Goal: Task Accomplishment & Management: Use online tool/utility

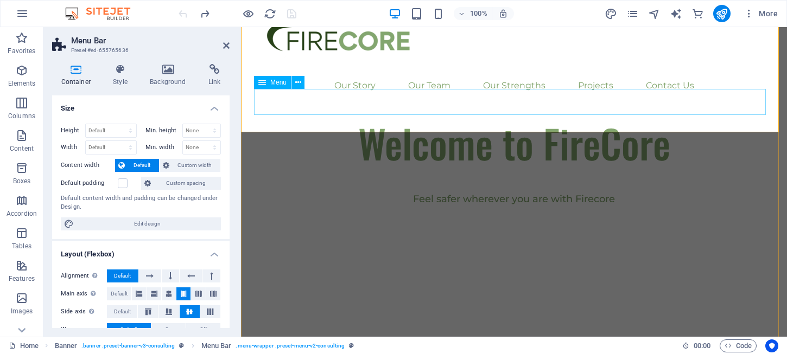
scroll to position [54, 0]
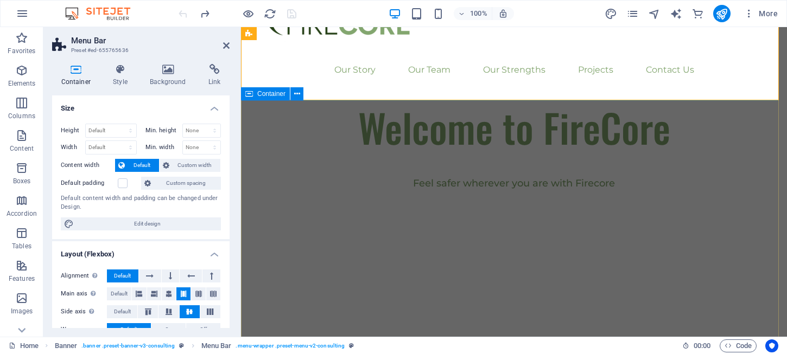
click at [461, 130] on div "Welcome to FireCore Feel safer wherever you are with Firecore" at bounding box center [514, 185] width 546 height 170
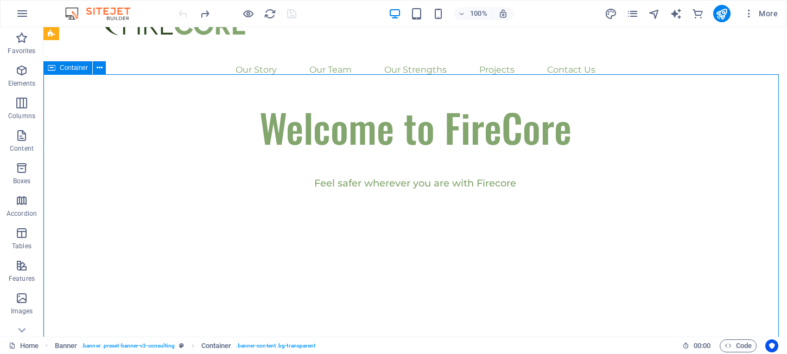
scroll to position [0, 0]
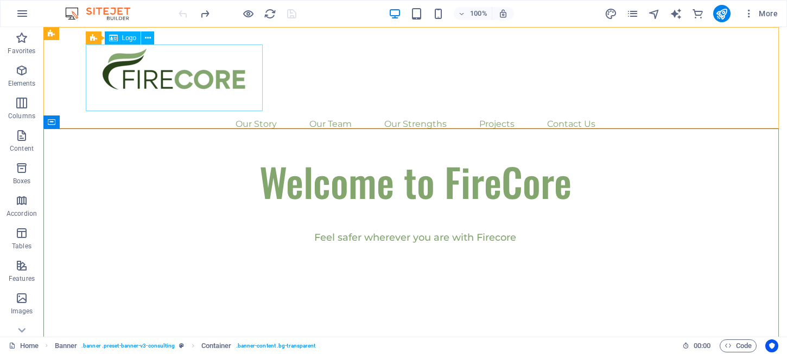
click at [196, 76] on div at bounding box center [415, 77] width 651 height 67
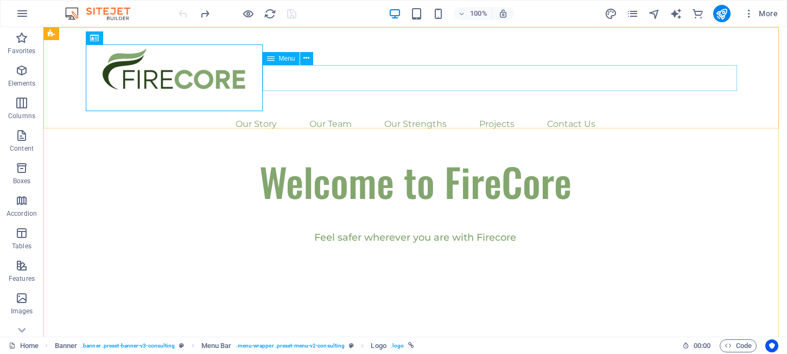
click at [317, 111] on nav "Our Story Our Team Our Strengths Projects Contact Us" at bounding box center [415, 124] width 651 height 26
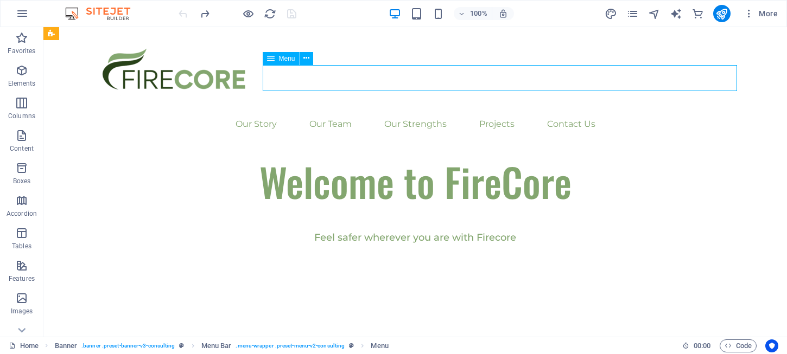
click at [325, 111] on nav "Our Story Our Team Our Strengths Projects Contact Us" at bounding box center [415, 124] width 651 height 26
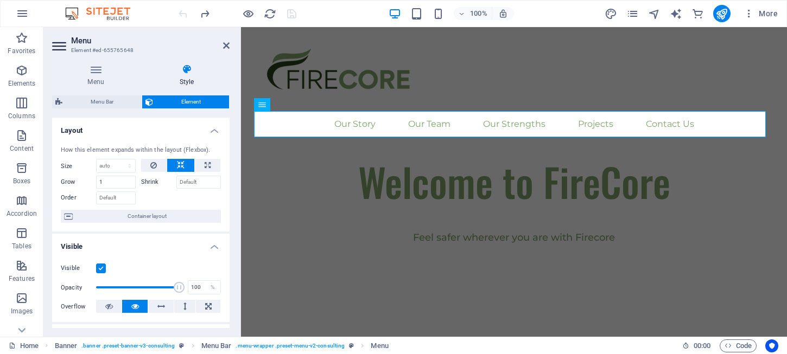
click at [183, 70] on icon at bounding box center [187, 69] width 86 height 11
click at [16, 104] on icon "button" at bounding box center [21, 103] width 13 height 13
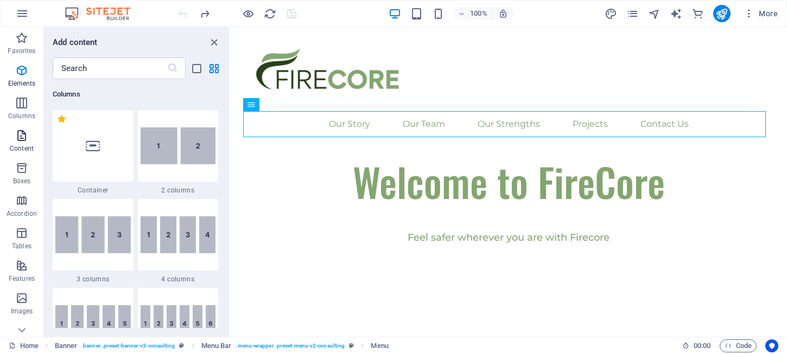
click at [21, 143] on span "Content" at bounding box center [21, 142] width 43 height 26
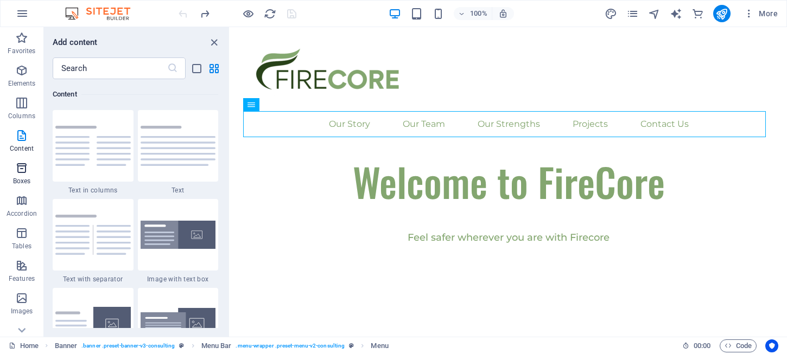
click at [30, 169] on span "Boxes" at bounding box center [21, 175] width 43 height 26
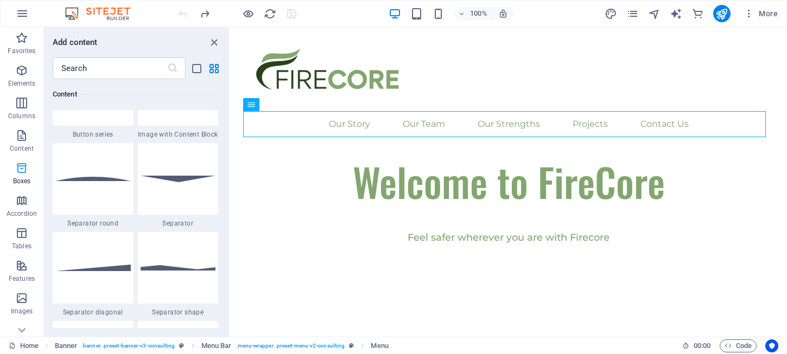
scroll to position [2992, 0]
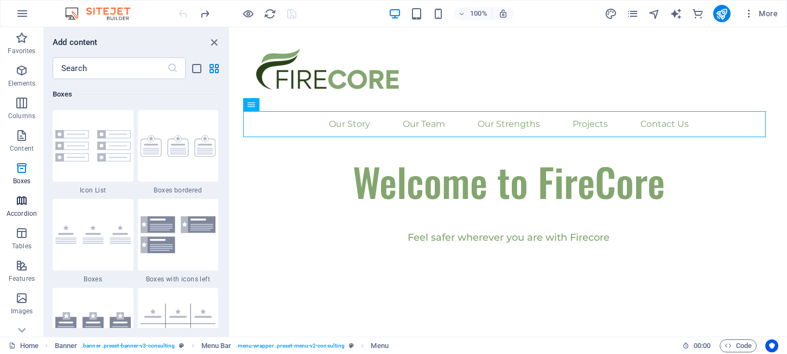
click at [18, 194] on icon "button" at bounding box center [21, 200] width 13 height 13
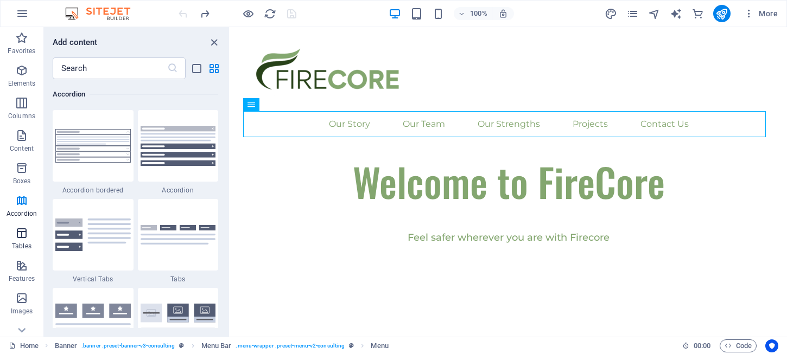
click at [15, 231] on icon "button" at bounding box center [21, 233] width 13 height 13
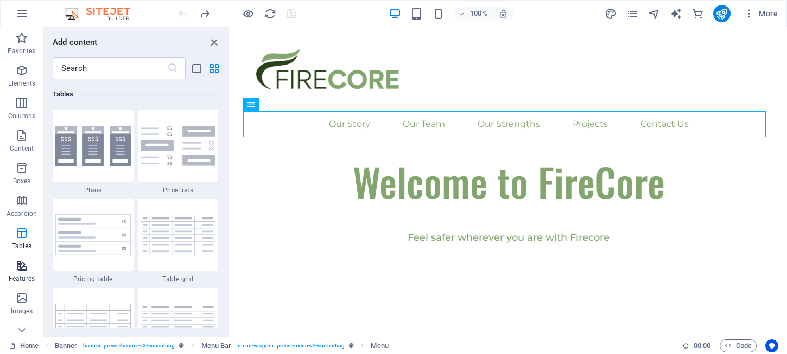
click at [20, 268] on icon "button" at bounding box center [21, 265] width 13 height 13
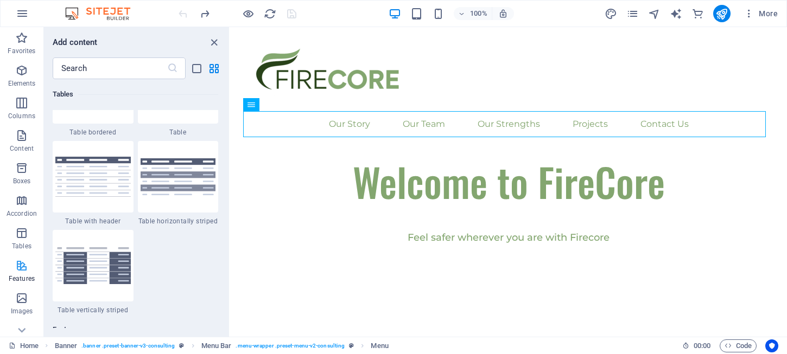
scroll to position [4218, 0]
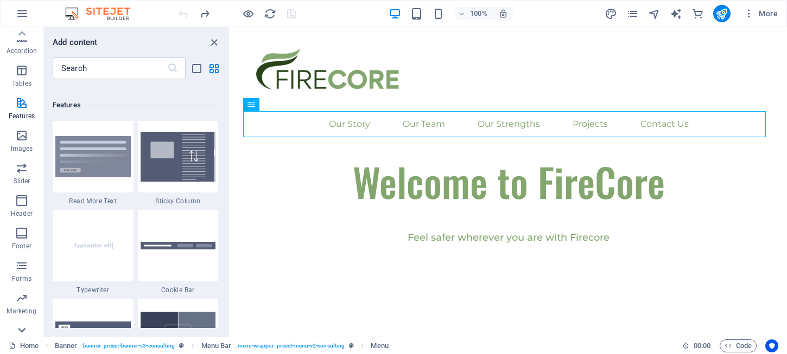
click at [24, 328] on icon at bounding box center [21, 330] width 15 height 15
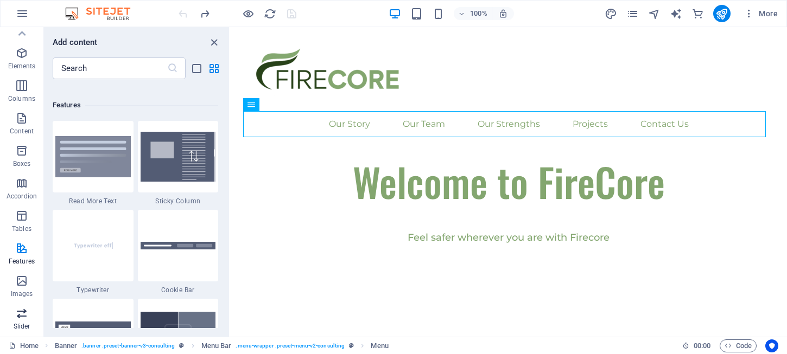
scroll to position [0, 0]
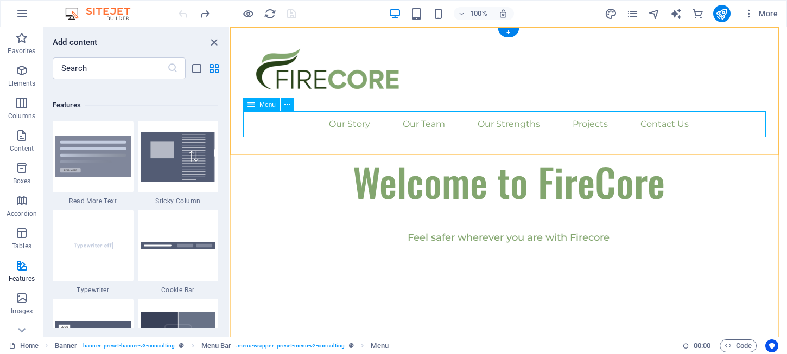
click at [380, 120] on nav "Our Story Our Team Our Strengths Projects Contact Us" at bounding box center [508, 124] width 531 height 26
click at [502, 34] on div "+" at bounding box center [507, 33] width 21 height 10
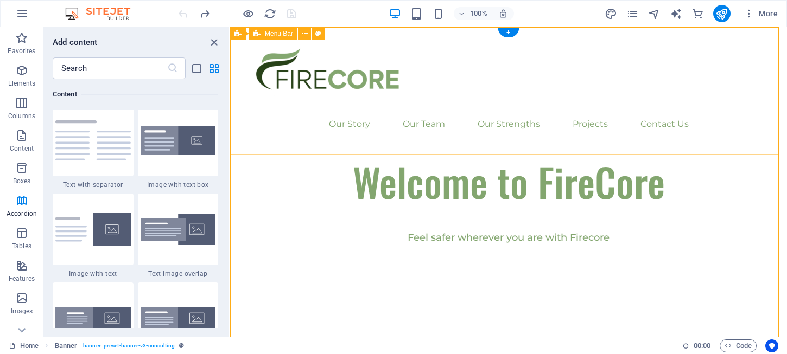
scroll to position [1898, 0]
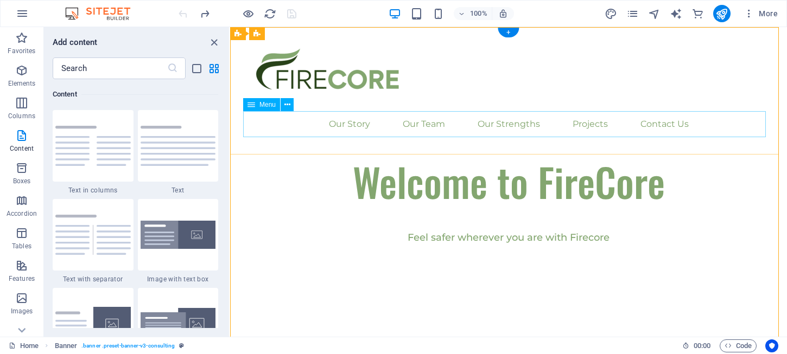
click at [382, 118] on nav "Our Story Our Team Our Strengths Projects Contact Us" at bounding box center [508, 124] width 531 height 26
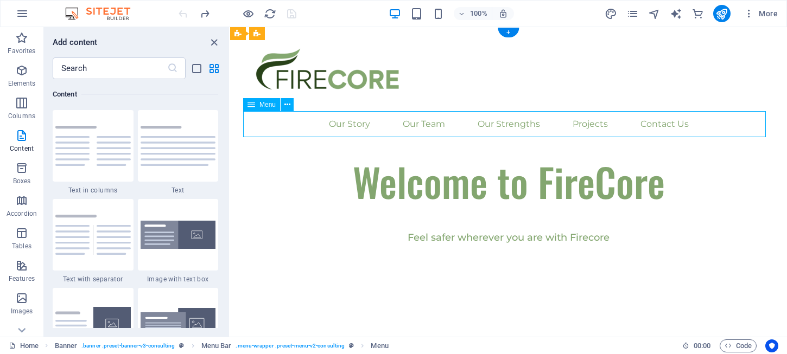
click at [382, 118] on nav "Our Story Our Team Our Strengths Projects Contact Us" at bounding box center [508, 124] width 531 height 26
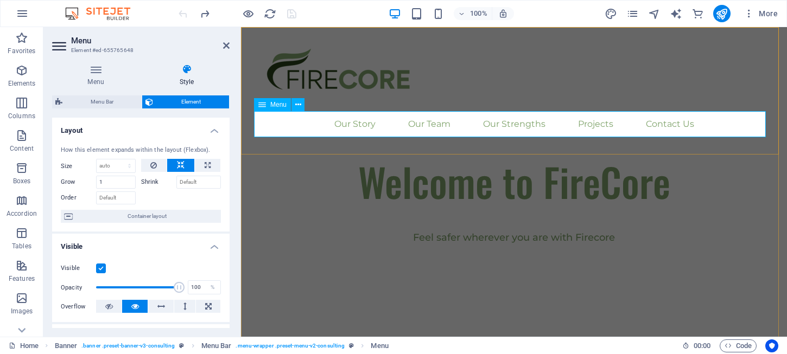
click at [264, 106] on icon at bounding box center [262, 104] width 8 height 13
click at [294, 104] on button at bounding box center [297, 104] width 13 height 13
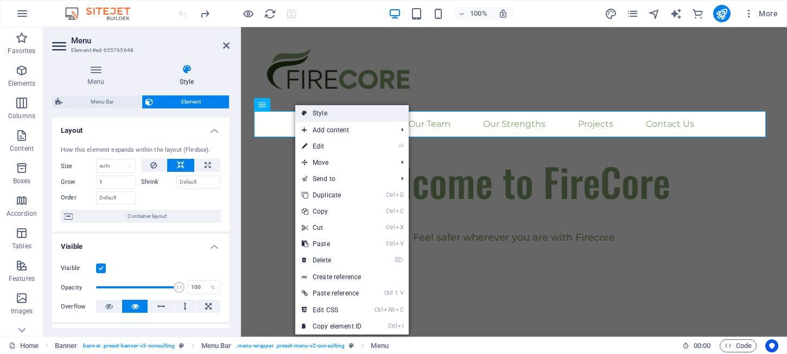
click at [337, 114] on link "Style" at bounding box center [351, 113] width 113 height 16
select select "rem"
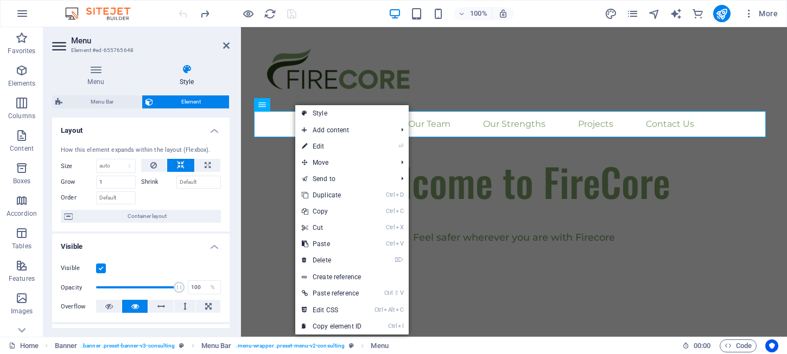
select select "sticky_menu"
select select "px"
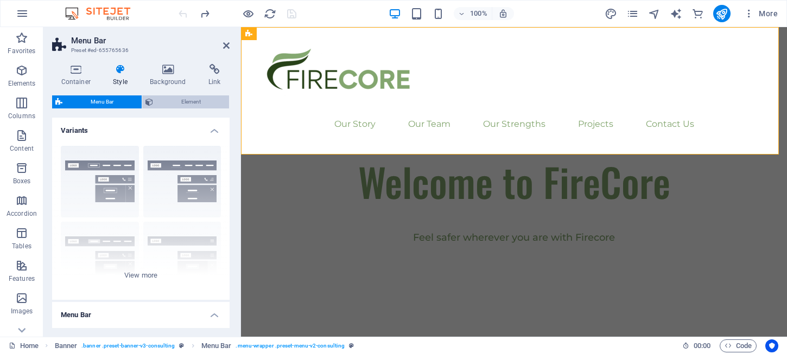
click at [171, 101] on span "Element" at bounding box center [190, 101] width 69 height 13
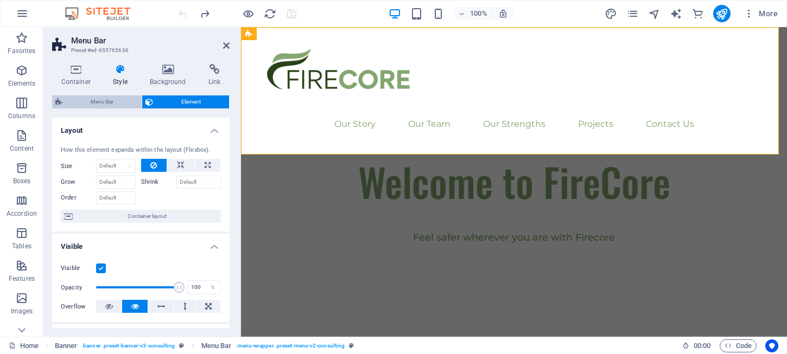
click at [108, 104] on span "Menu Bar" at bounding box center [102, 101] width 73 height 13
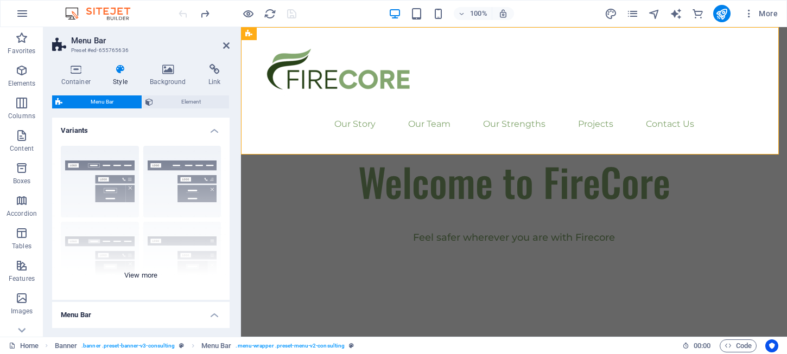
click at [104, 175] on div "Border Centered Default Fixed Loki Trigger Wide XXL" at bounding box center [140, 218] width 177 height 163
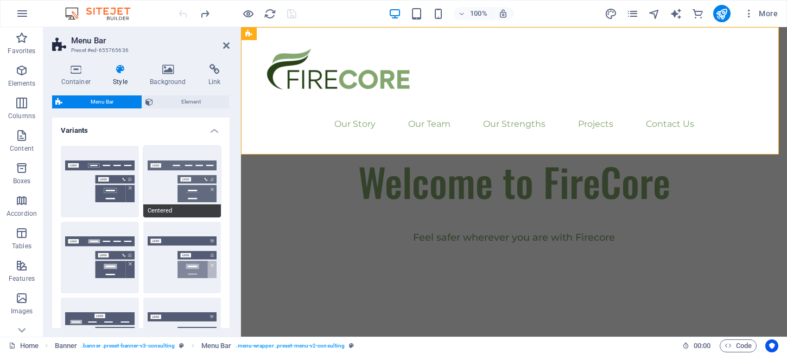
click at [176, 180] on button "Centered" at bounding box center [182, 182] width 78 height 72
type input "1"
select select "rem"
type input "1"
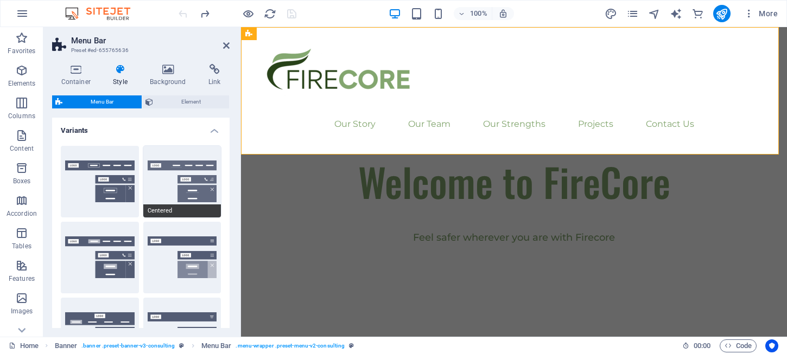
type input "1"
type input "0"
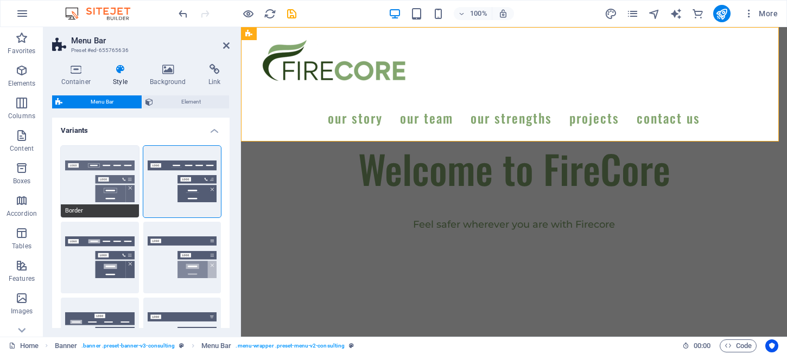
click at [109, 174] on button "Border" at bounding box center [100, 182] width 78 height 72
select select "sticky_reverse"
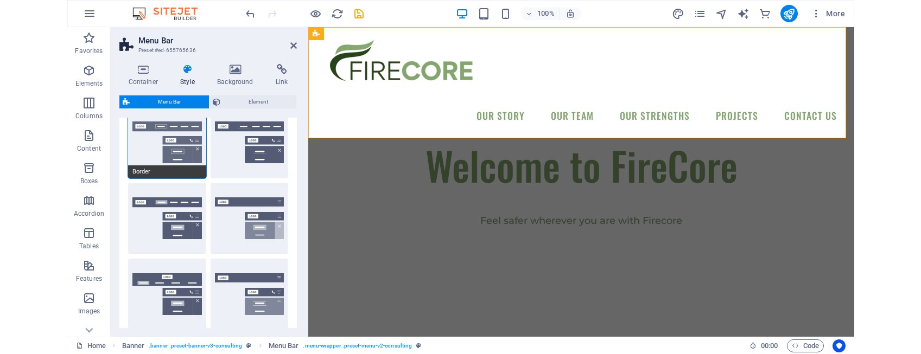
scroll to position [54, 0]
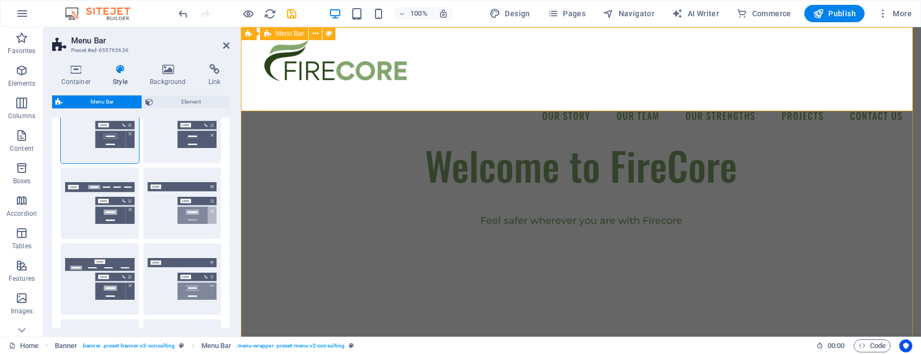
click at [594, 106] on div "Our Story Our Team Our Strengths Projects Contact Us" at bounding box center [581, 82] width 680 height 111
click at [583, 152] on div "Welcome to FireCore Feel safer wherever you are with Firecore" at bounding box center [581, 223] width 680 height 170
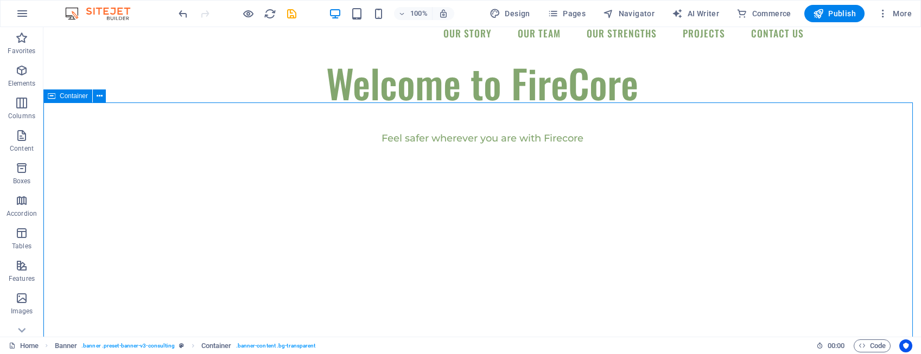
scroll to position [163, 0]
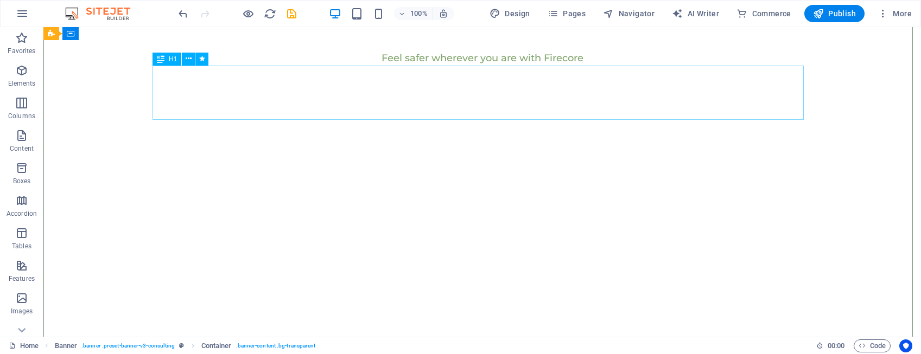
click at [551, 30] on div "Welcome to FireCore" at bounding box center [482, 3] width 651 height 55
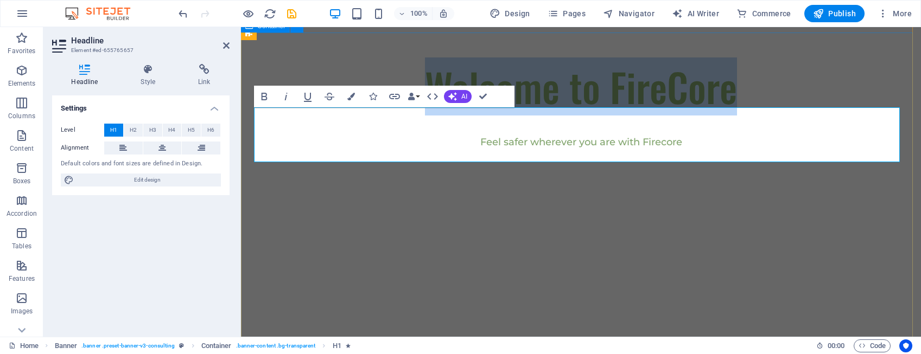
click at [454, 230] on div "Welcome to FireCore Feel safer wherever you are with Firecore" at bounding box center [581, 145] width 680 height 170
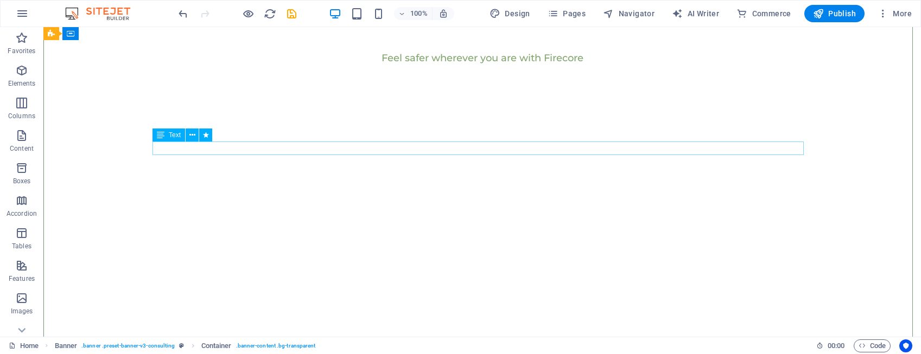
click at [557, 65] on div "Feel safer wherever you are with Firecore" at bounding box center [482, 59] width 651 height 14
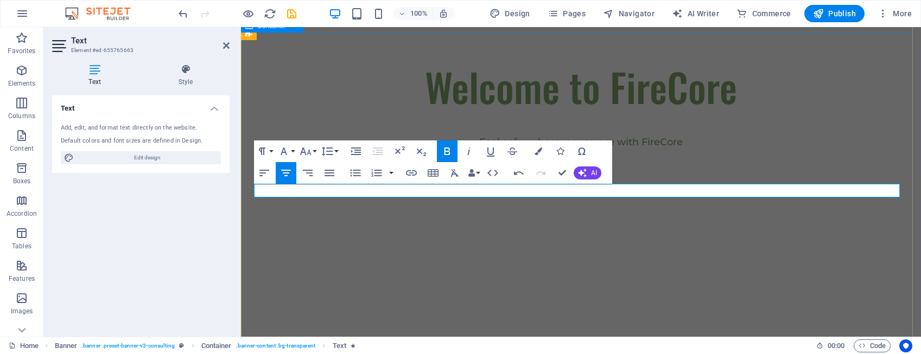
click at [680, 230] on div "Welcome to FireCore Feel safer wherever you are with FireCore" at bounding box center [581, 145] width 680 height 170
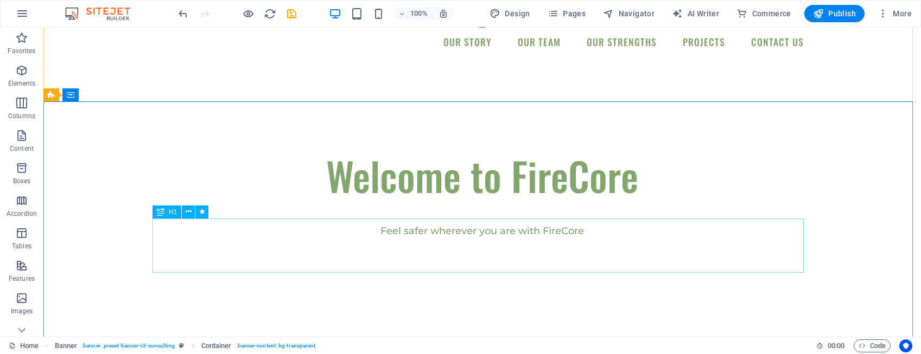
scroll to position [0, 0]
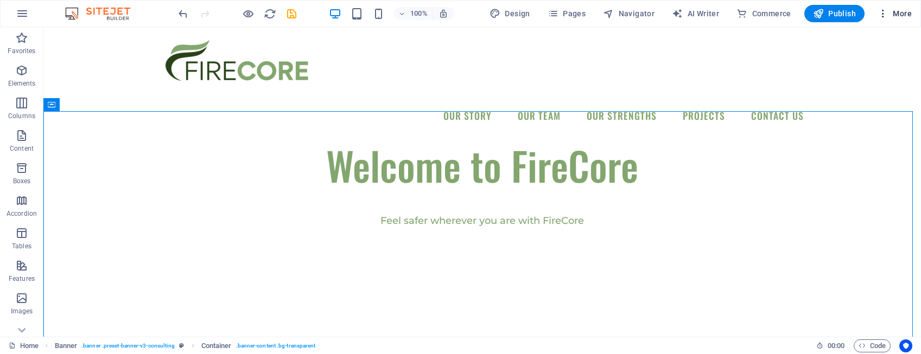
click at [786, 13] on span "More" at bounding box center [894, 13] width 34 height 11
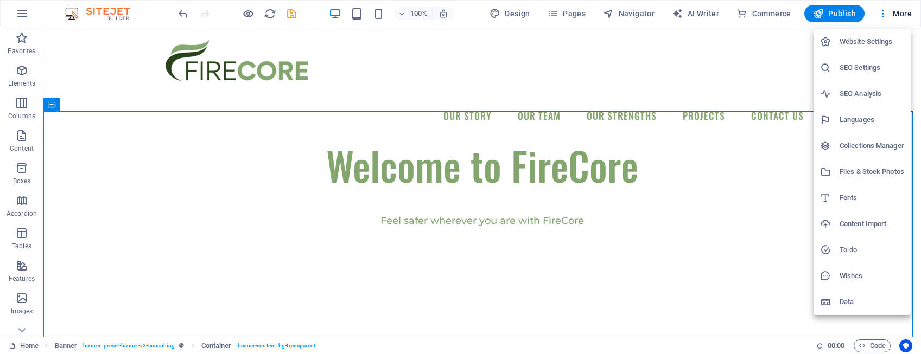
click at [694, 197] on div at bounding box center [460, 177] width 921 height 354
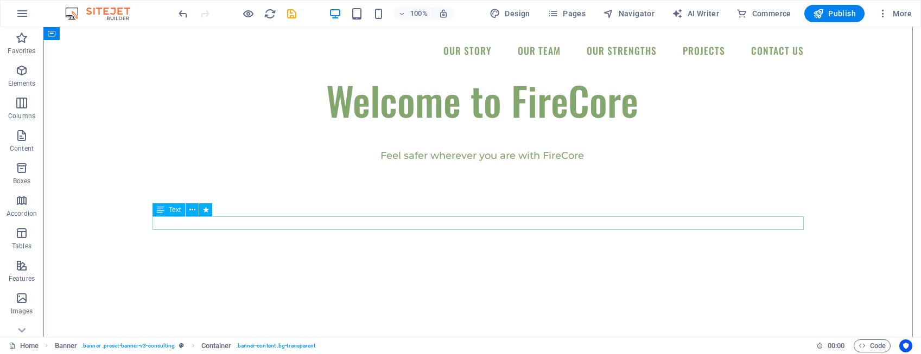
scroll to position [163, 0]
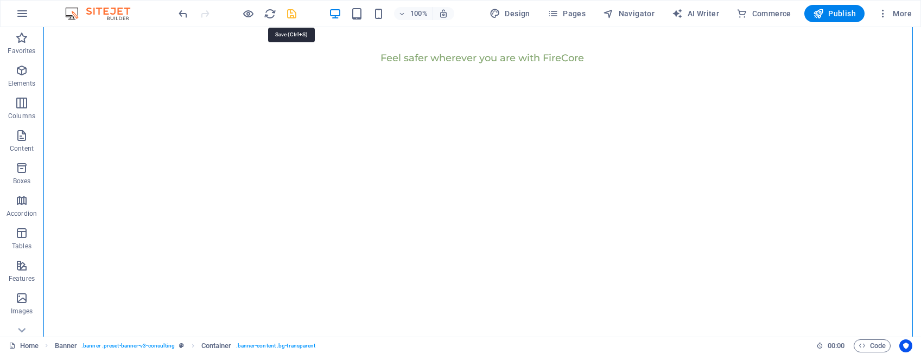
click at [291, 16] on icon "save" at bounding box center [291, 14] width 12 height 12
checkbox input "false"
